Goal: Download file/media

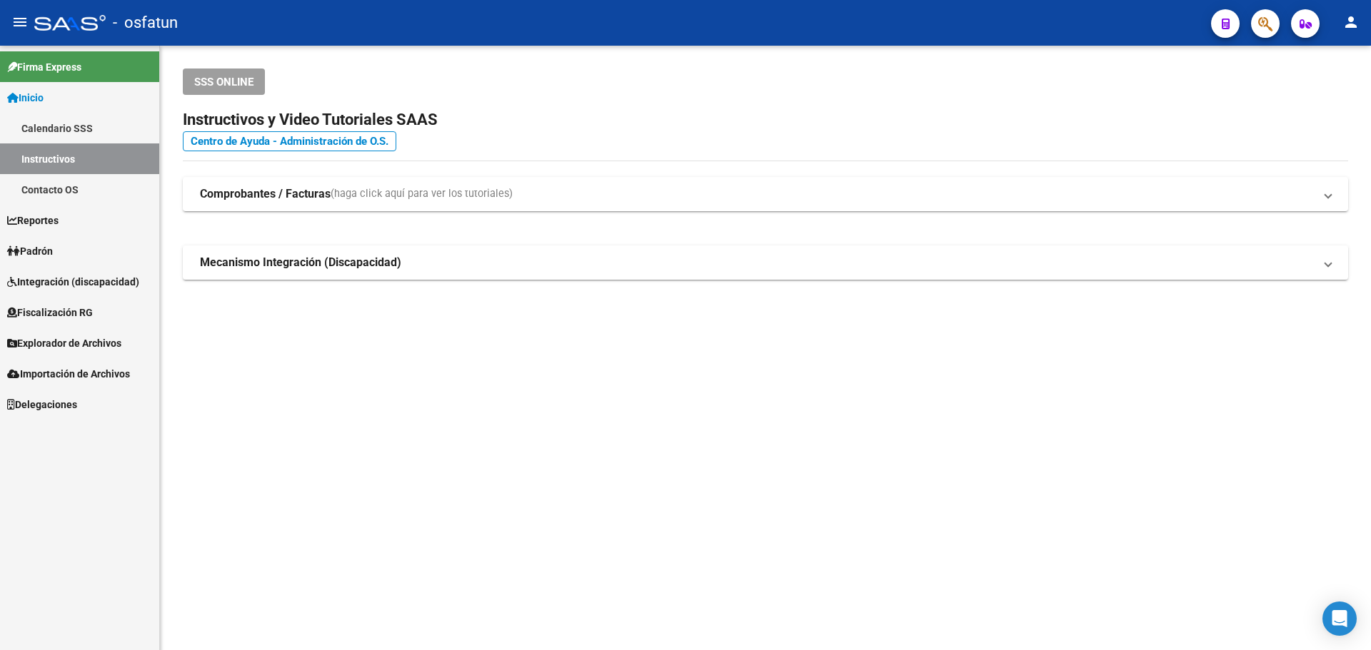
click at [101, 223] on link "Reportes" at bounding box center [79, 220] width 159 height 31
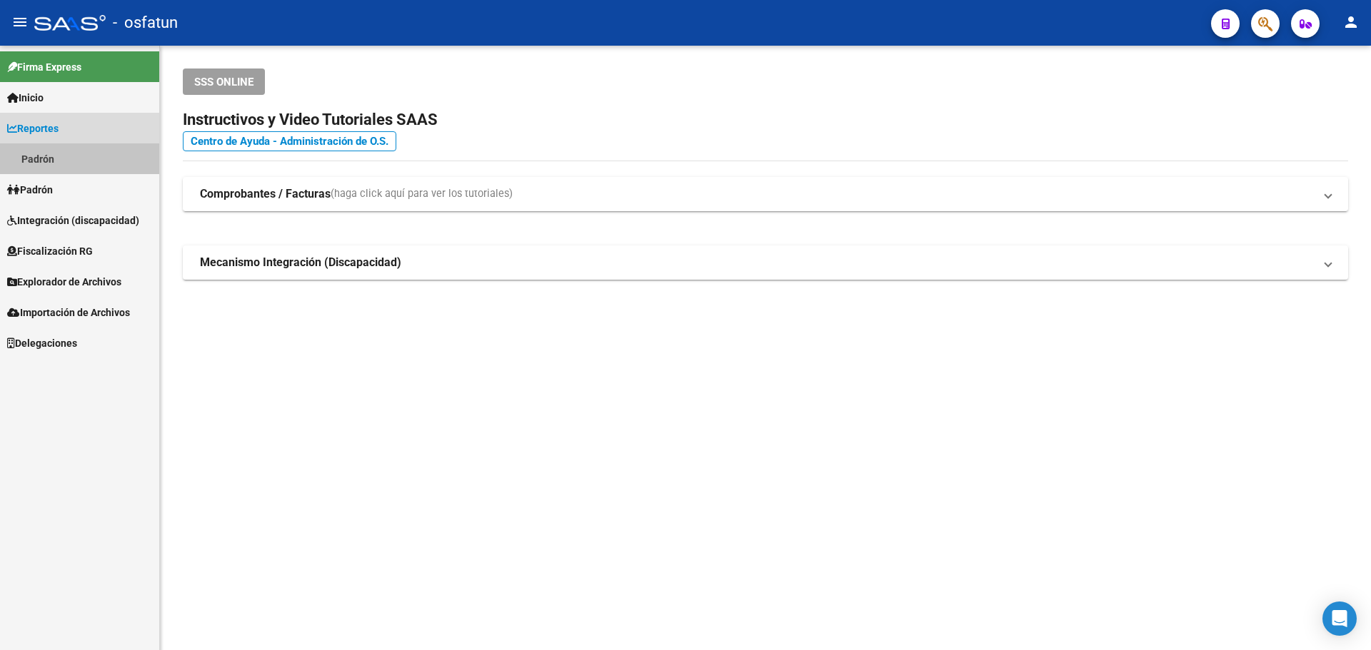
click at [51, 159] on link "Padrón" at bounding box center [79, 159] width 159 height 31
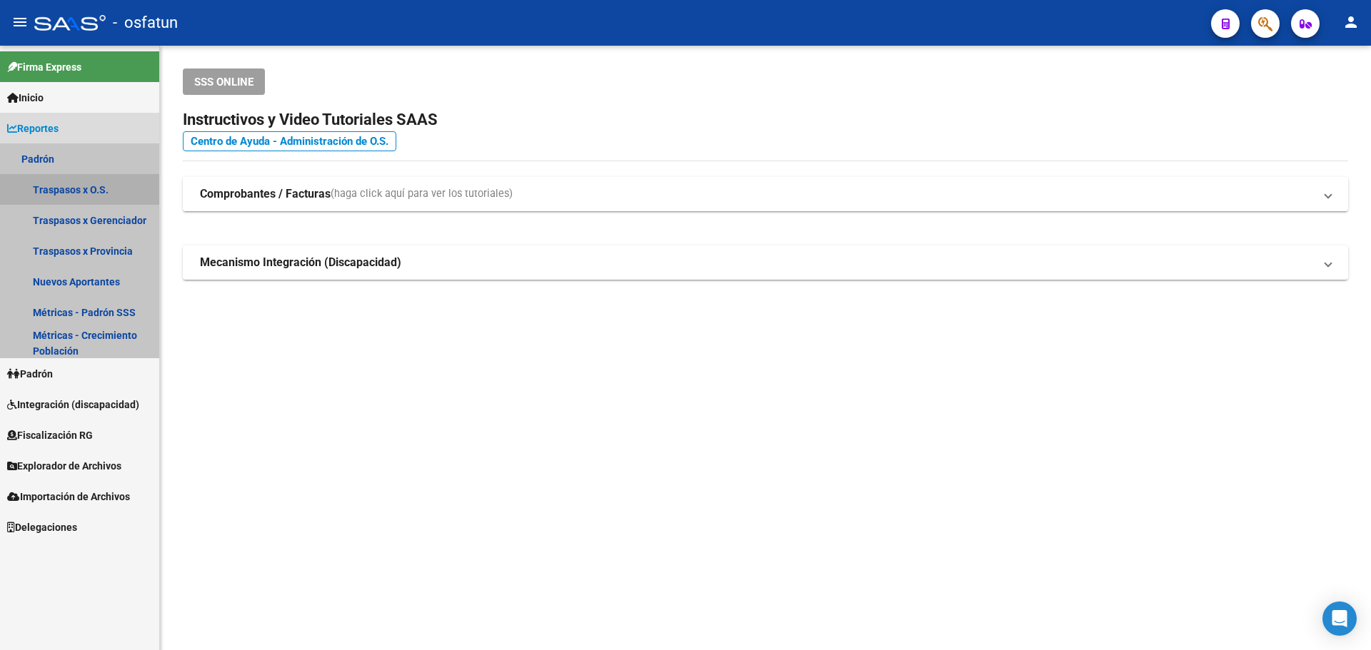
click at [61, 186] on link "Traspasos x O.S." at bounding box center [79, 189] width 159 height 31
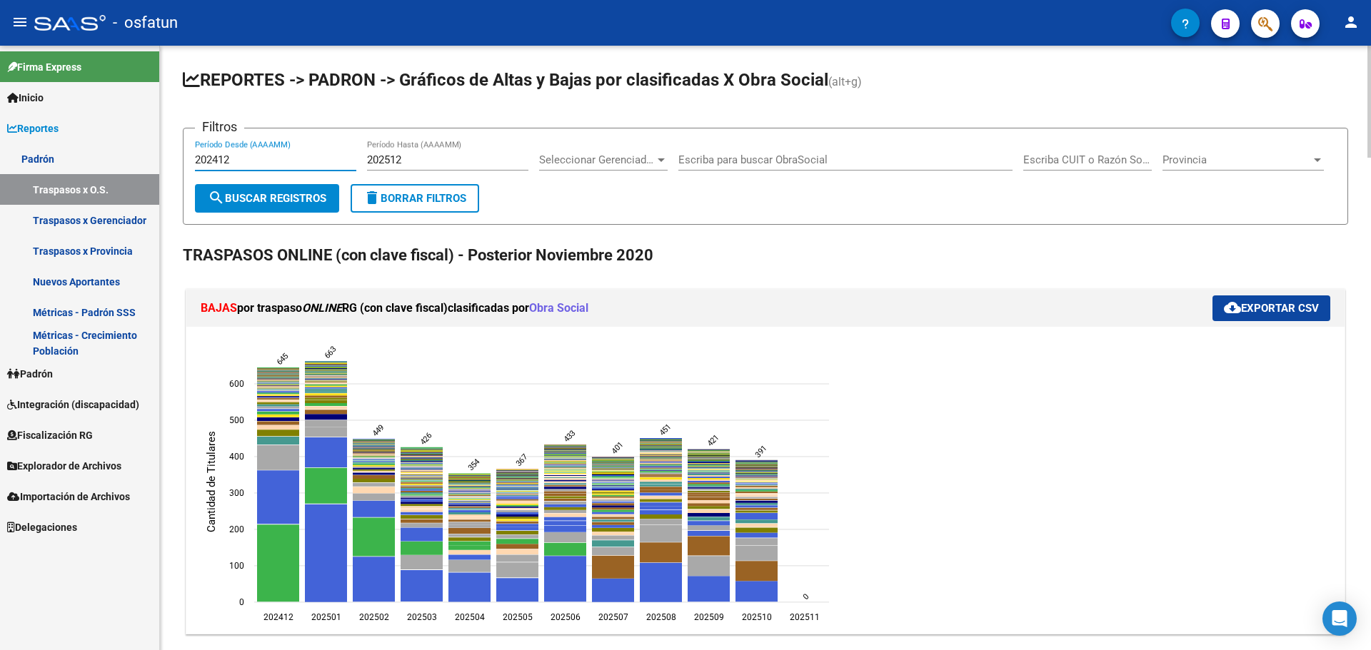
click at [273, 155] on input "202412" at bounding box center [275, 160] width 161 height 13
click at [217, 159] on input "202412" at bounding box center [275, 160] width 161 height 13
drag, startPoint x: 236, startPoint y: 155, endPoint x: 213, endPoint y: 159, distance: 23.1
click at [213, 159] on input "202412" at bounding box center [275, 160] width 161 height 13
type input "202509"
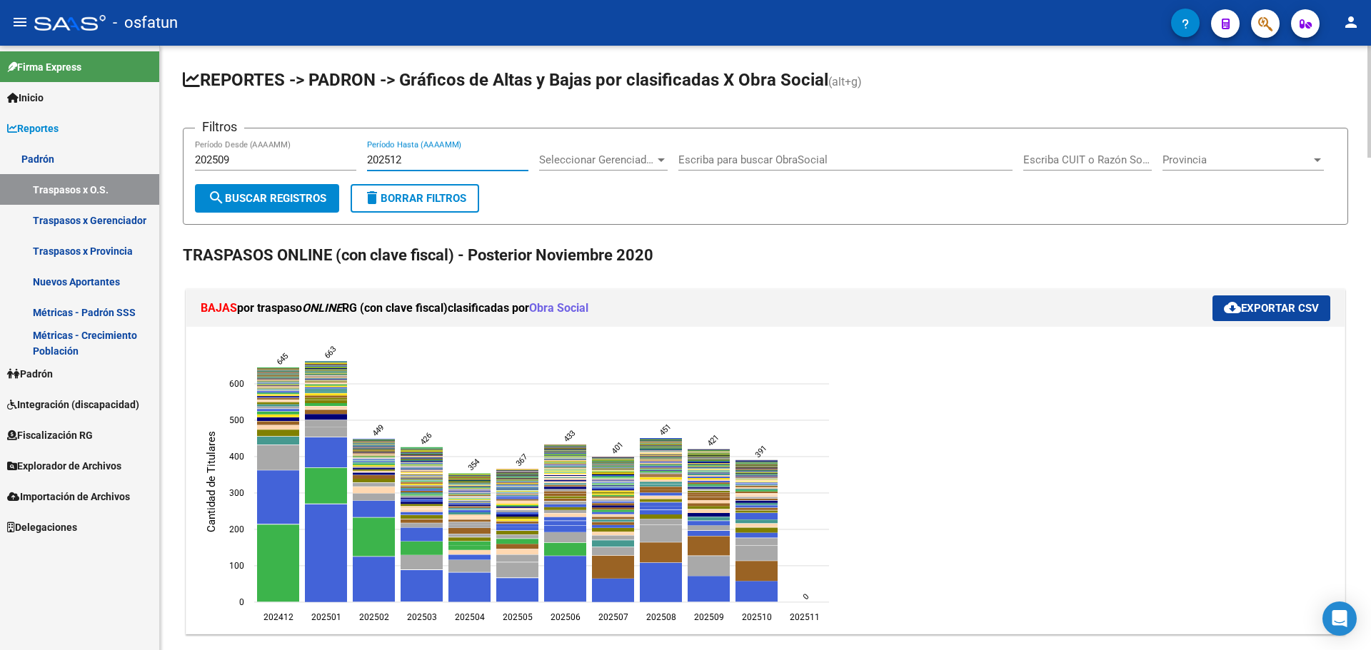
drag, startPoint x: 418, startPoint y: 157, endPoint x: 389, endPoint y: 164, distance: 30.1
click at [389, 164] on input "202512" at bounding box center [447, 160] width 161 height 13
type input "202509"
click at [302, 211] on button "search Buscar Registros" at bounding box center [267, 198] width 144 height 29
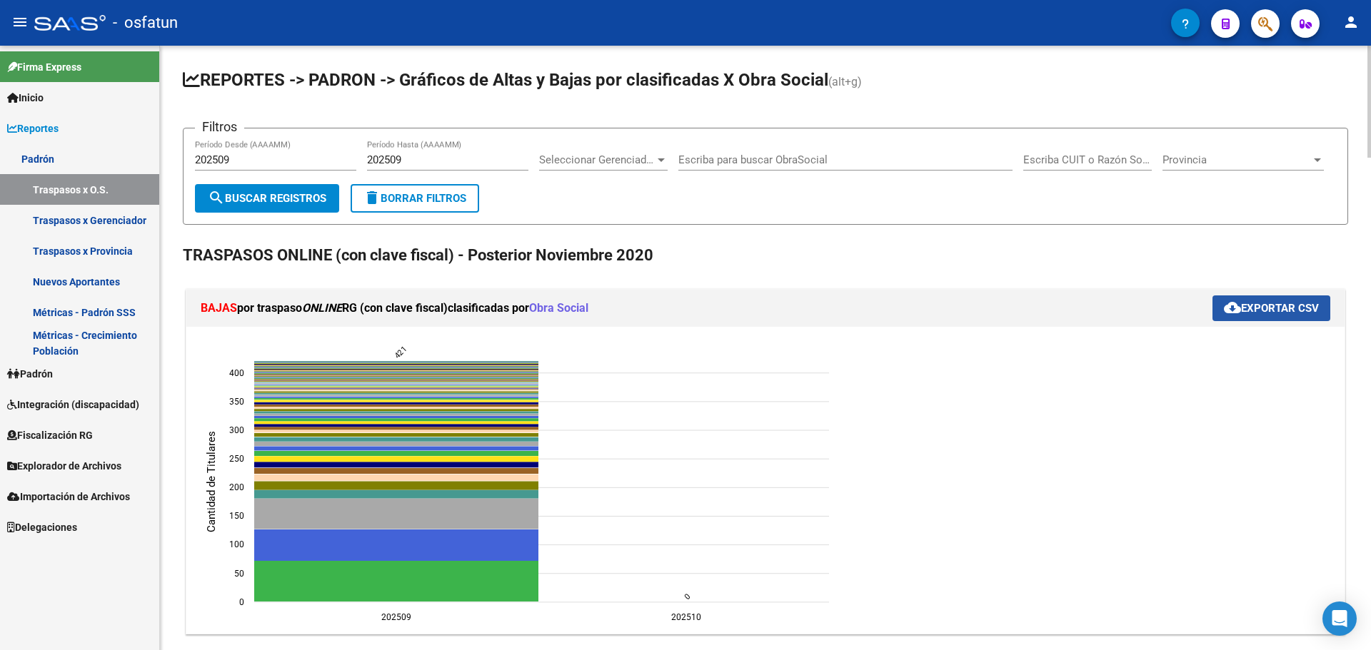
click at [1297, 308] on span "cloud_download Exportar CSV" at bounding box center [1271, 308] width 95 height 13
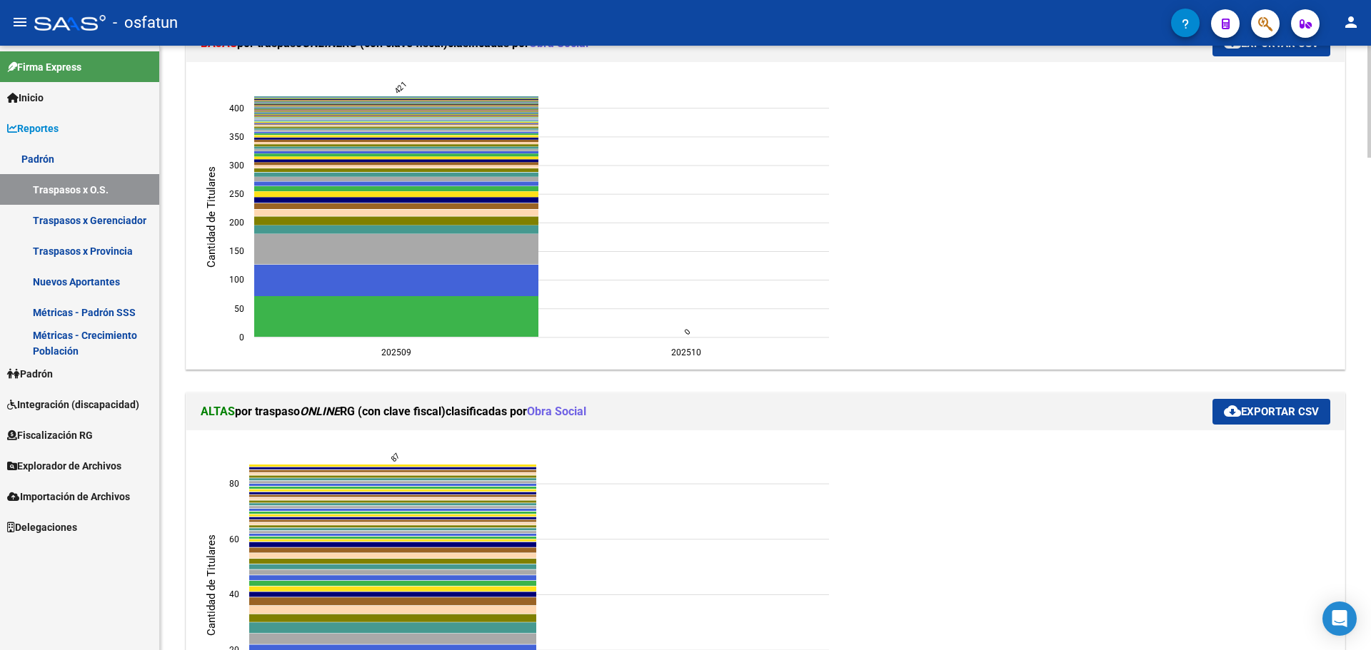
scroll to position [428, 0]
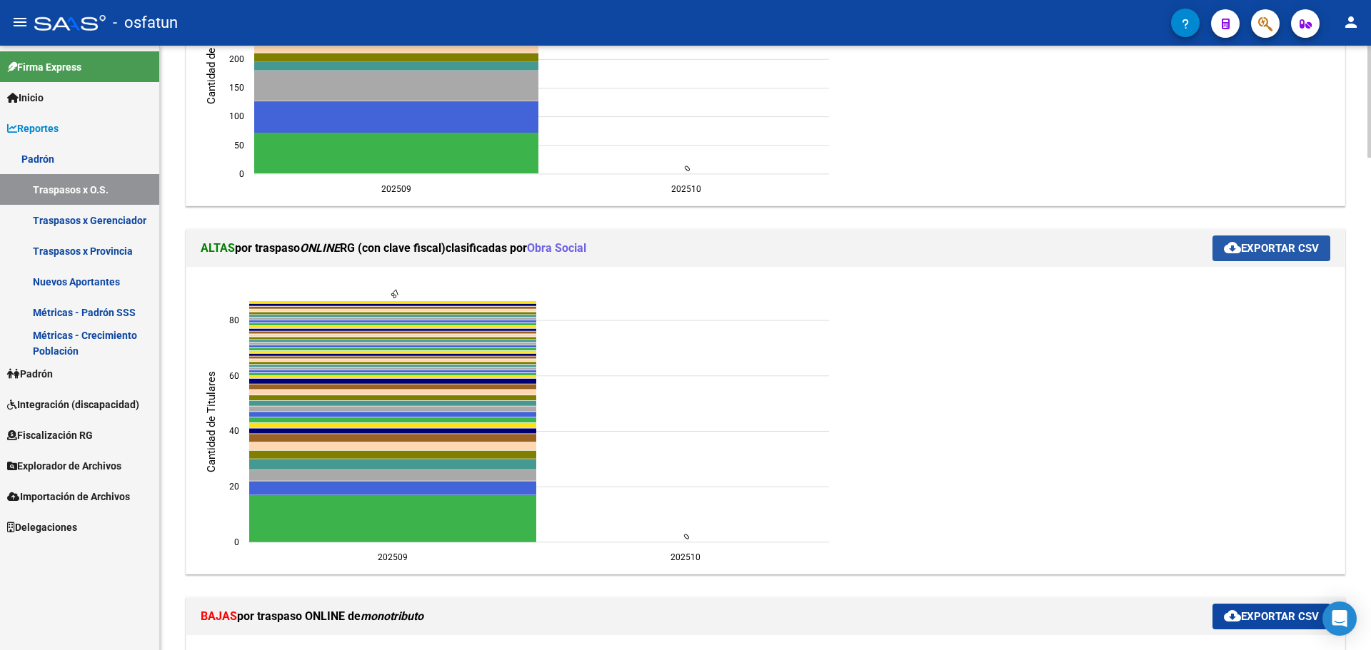
click at [1244, 250] on span "cloud_download Exportar CSV" at bounding box center [1271, 248] width 95 height 13
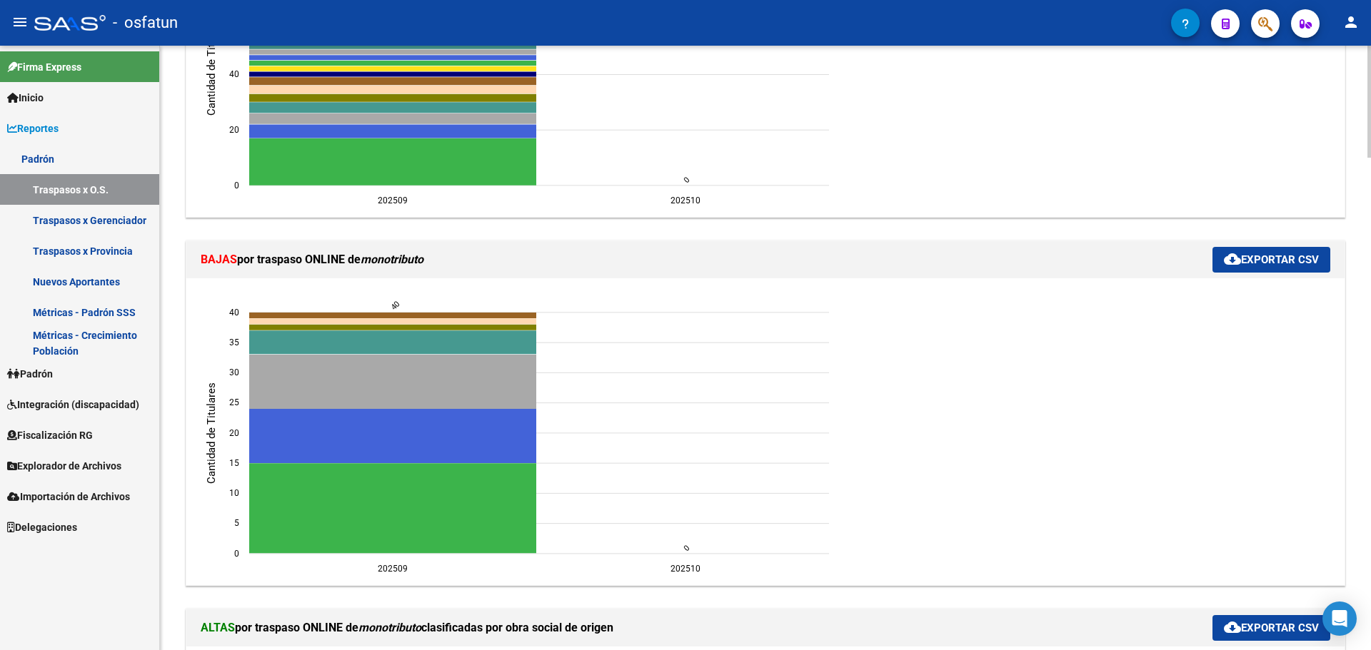
scroll to position [857, 0]
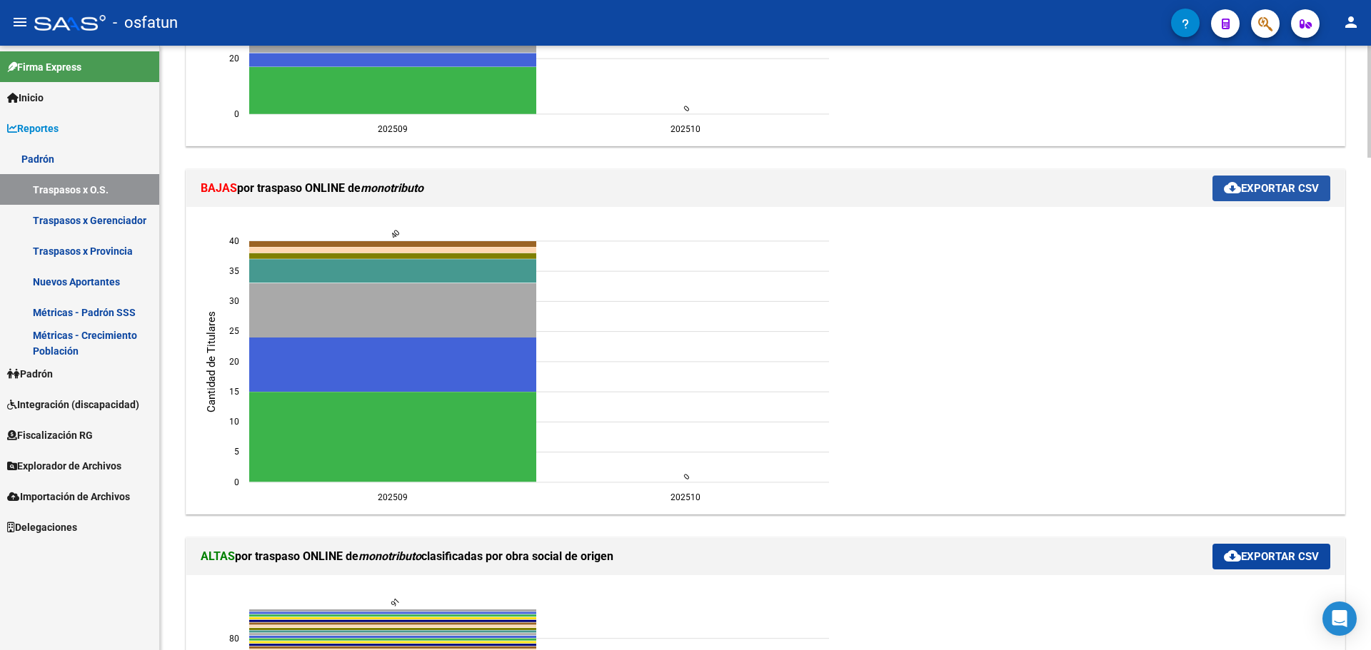
click at [1250, 190] on span "cloud_download Exportar CSV" at bounding box center [1271, 188] width 95 height 13
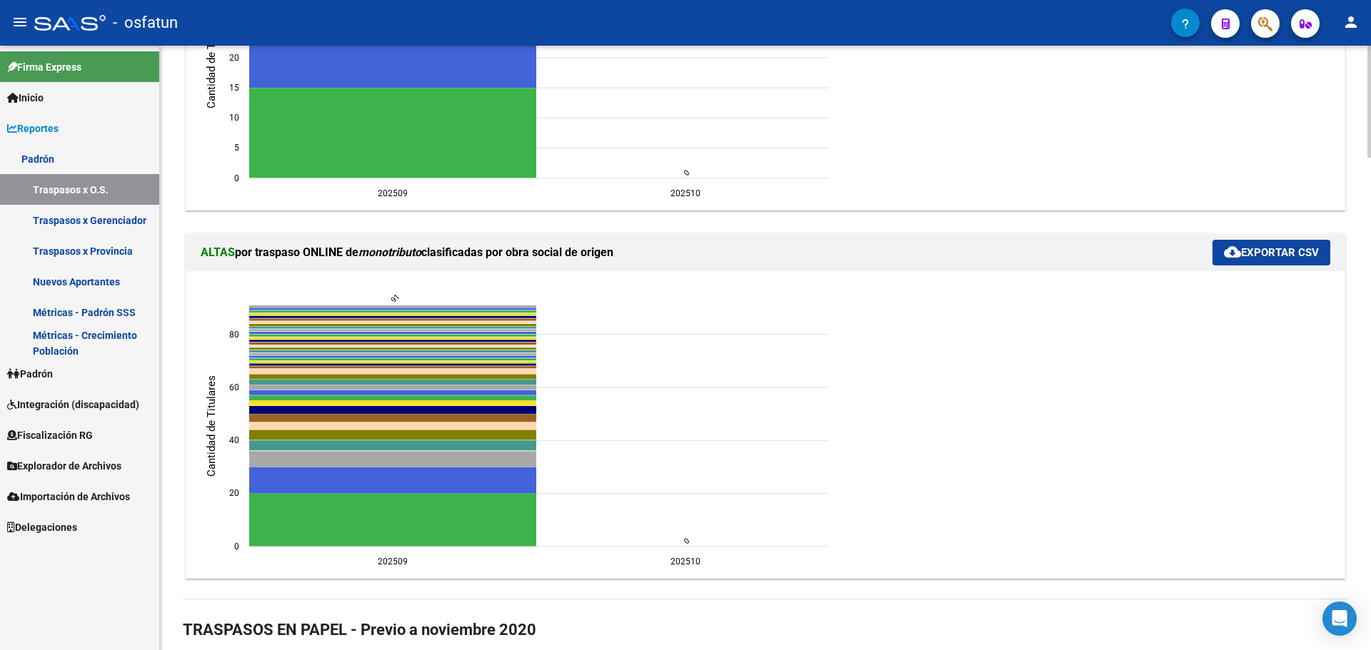
scroll to position [1142, 0]
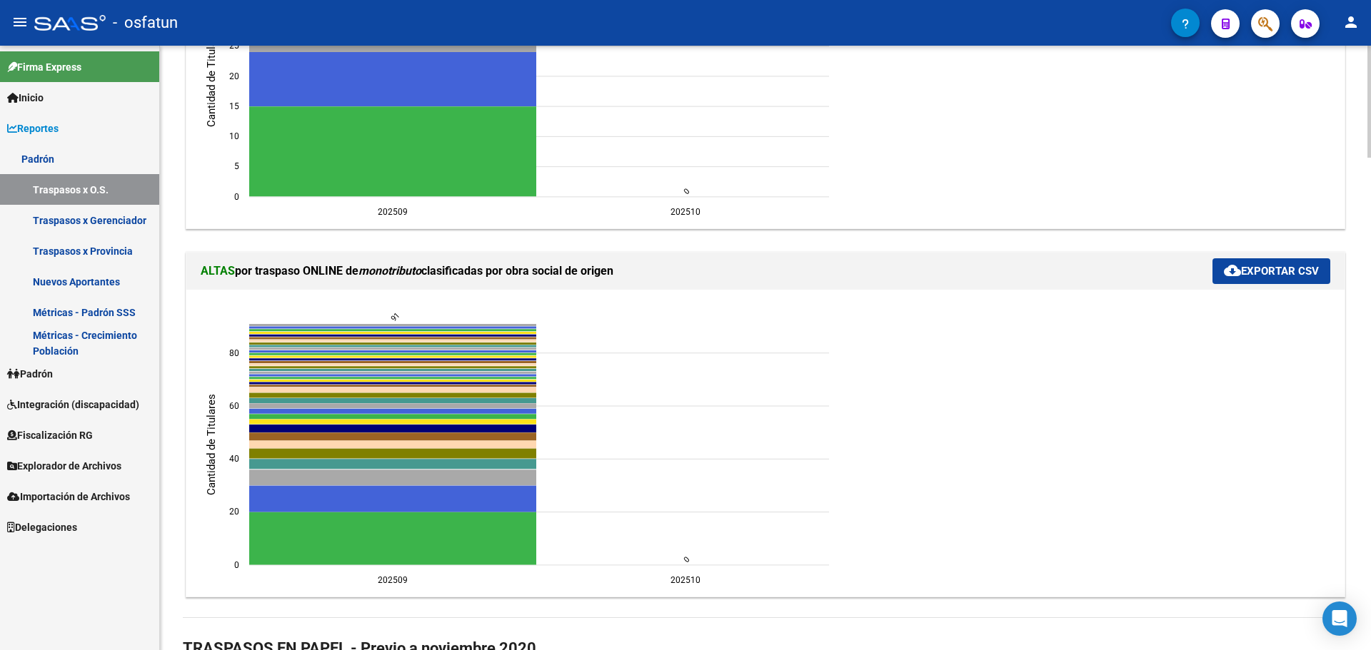
click at [1286, 272] on span "cloud_download Exportar CSV" at bounding box center [1271, 271] width 95 height 13
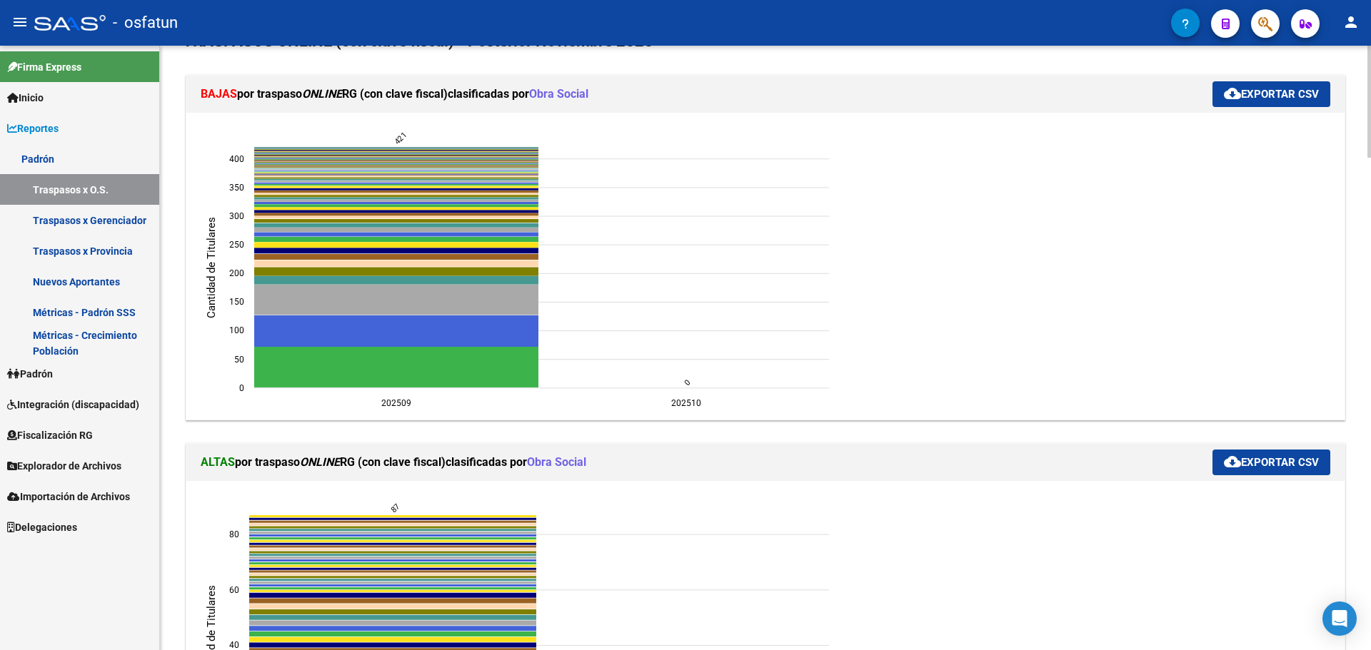
scroll to position [0, 0]
